Goal: Task Accomplishment & Management: Manage account settings

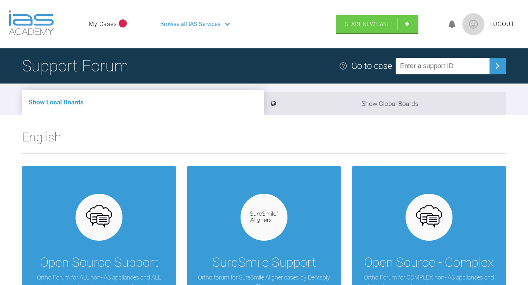
click at [117, 20] on li "My Cases 1" at bounding box center [108, 24] width 38 height 10
click at [110, 22] on link "My Cases" at bounding box center [103, 24] width 28 height 10
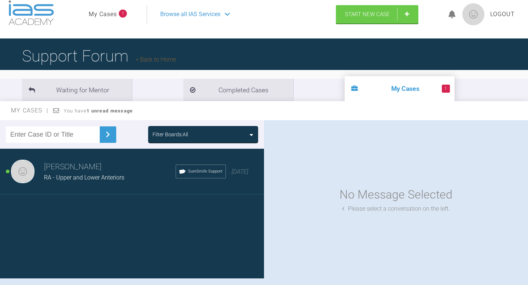
scroll to position [24, 0]
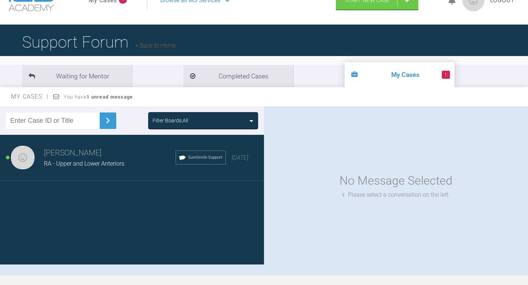
click at [129, 158] on h3 "[PERSON_NAME]" at bounding box center [110, 153] width 132 height 12
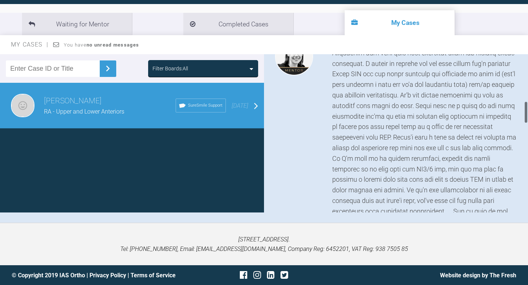
scroll to position [0, 0]
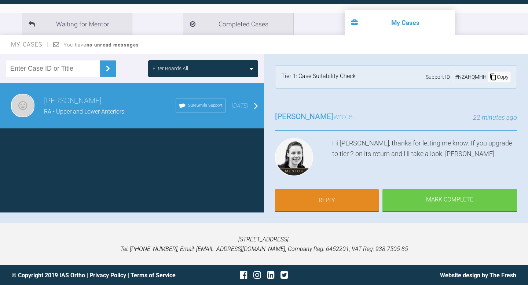
click at [194, 107] on span "SureSmile Support" at bounding box center [205, 105] width 34 height 7
click at [340, 74] on div "Tier 1: Case Suitability Check" at bounding box center [318, 76] width 74 height 11
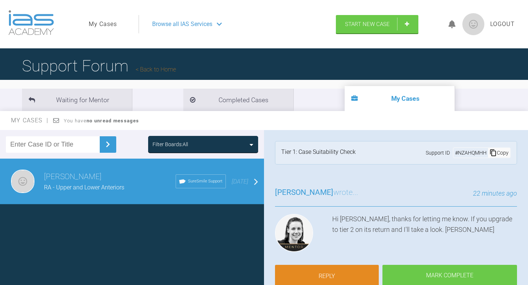
click at [150, 69] on link "Back to Home" at bounding box center [156, 69] width 40 height 7
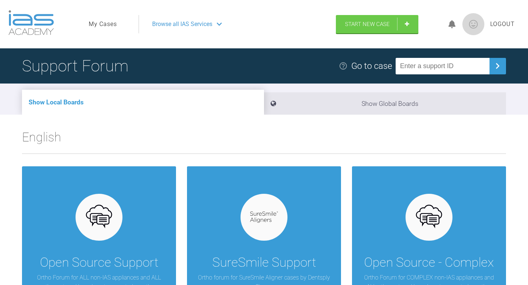
click at [105, 27] on link "My Cases" at bounding box center [103, 24] width 28 height 10
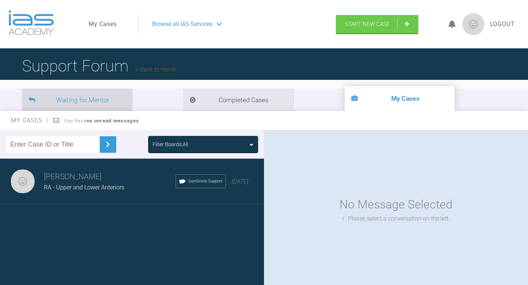
click at [105, 104] on li "Waiting for Mentor" at bounding box center [77, 100] width 110 height 22
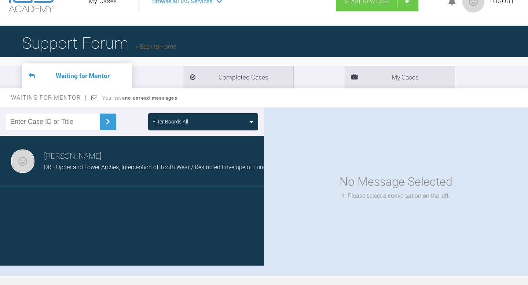
scroll to position [23, 0]
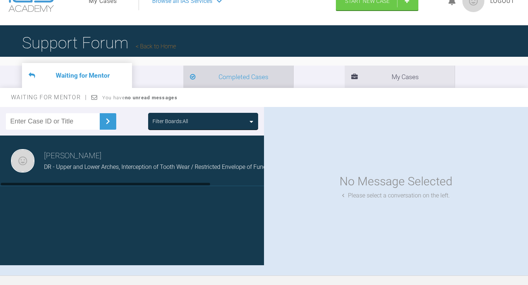
click at [183, 88] on li "Completed Cases" at bounding box center [238, 77] width 110 height 22
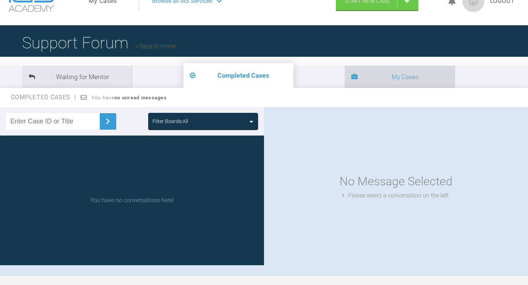
click at [345, 81] on li "My Cases" at bounding box center [400, 77] width 110 height 22
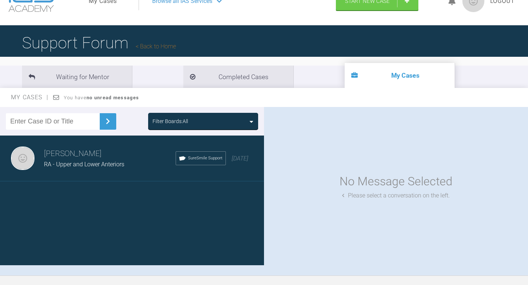
click at [214, 142] on div "[PERSON_NAME] El-[PERSON_NAME] - Upper and Lower Anteriors SureSmile Support [D…" at bounding box center [132, 159] width 264 height 46
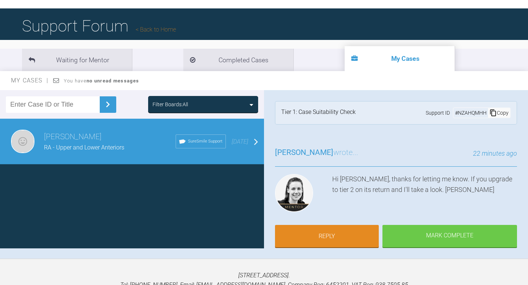
scroll to position [42, 0]
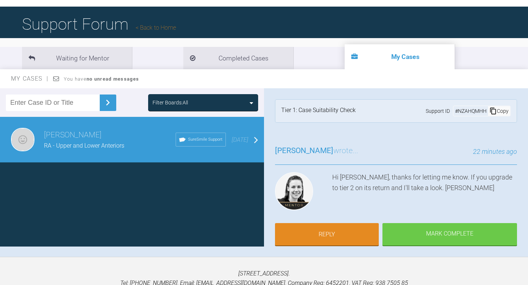
click at [311, 110] on div "Tier 1: Case Suitability Check" at bounding box center [318, 111] width 74 height 11
click at [470, 113] on div "# NZAHQMHH" at bounding box center [470, 111] width 34 height 8
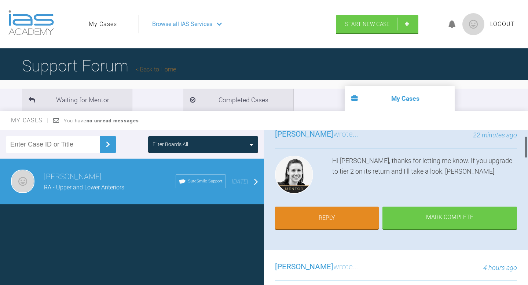
scroll to position [59, 0]
click at [350, 216] on link "Reply" at bounding box center [327, 218] width 104 height 23
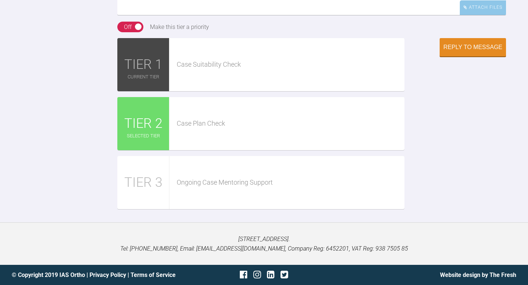
scroll to position [1279, 0]
